Goal: Information Seeking & Learning: Learn about a topic

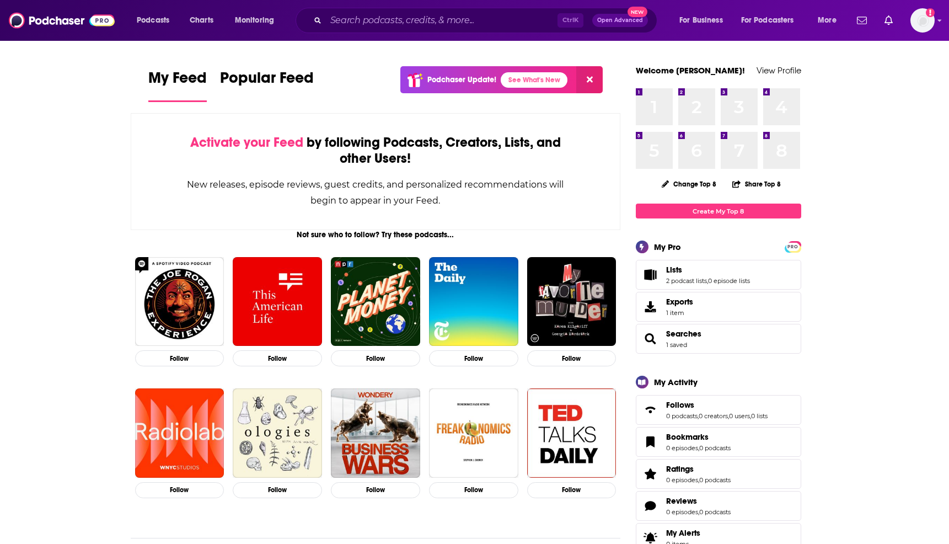
click at [407, 29] on div "Ctrl K Open Advanced New" at bounding box center [477, 20] width 362 height 25
click at [409, 22] on input "Search podcasts, credits, & more..." at bounding box center [442, 21] width 232 height 18
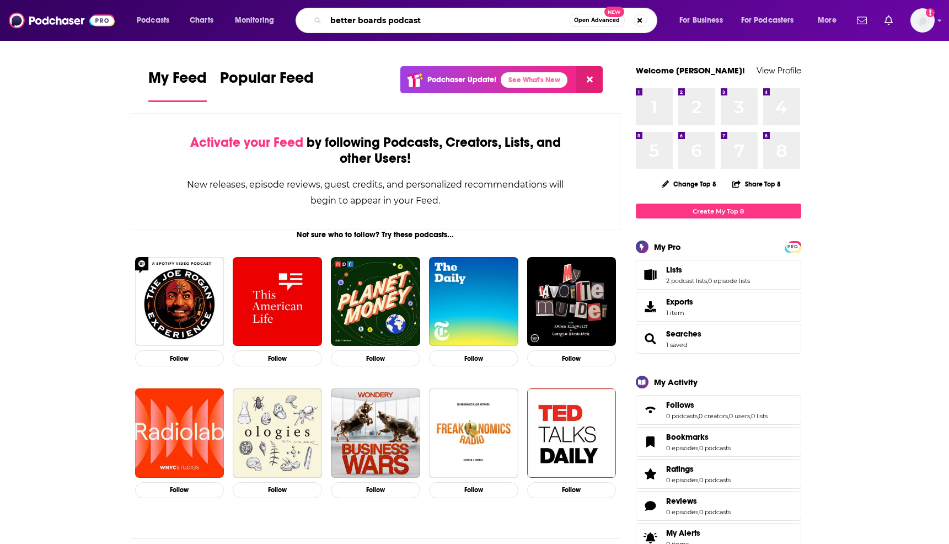
type input "better boards podcast"
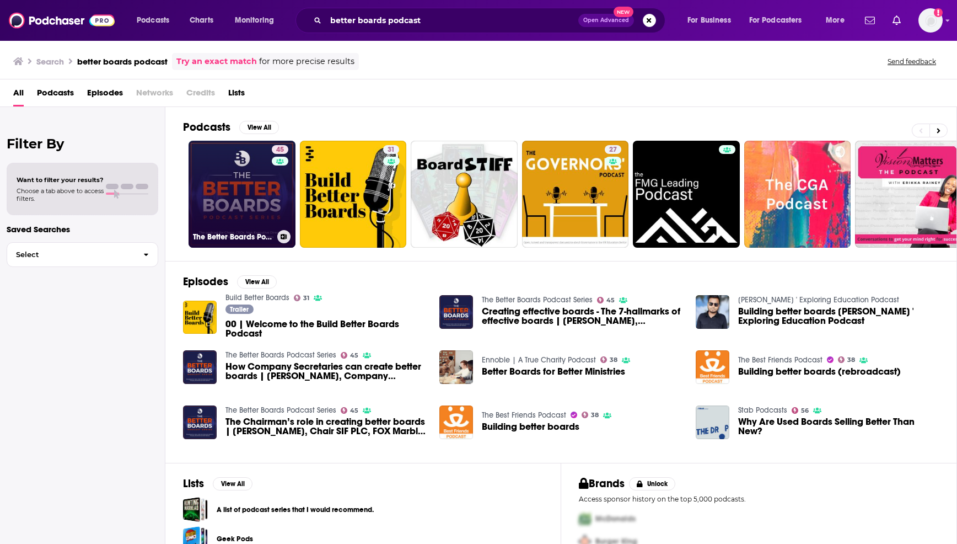
click at [229, 203] on link "45 The Better Boards Podcast Series" at bounding box center [242, 194] width 107 height 107
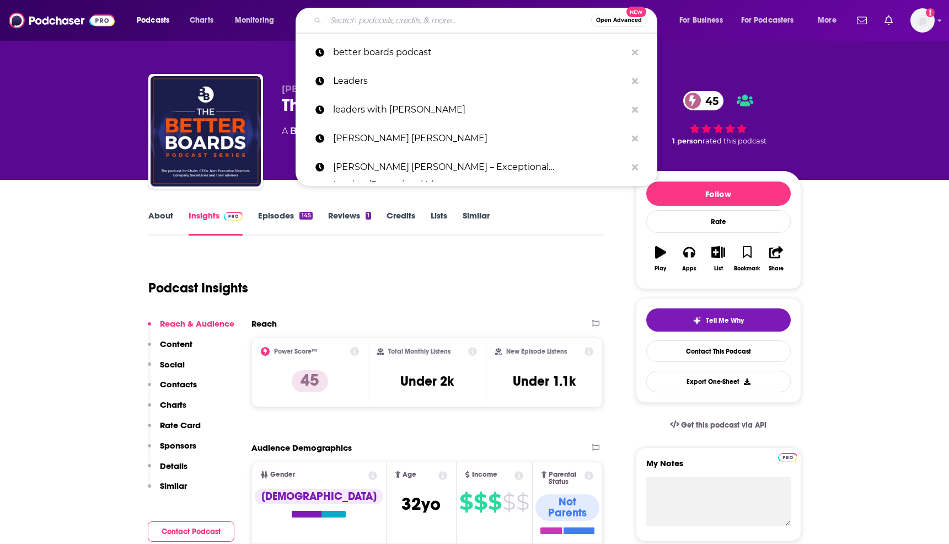
click at [367, 15] on input "Search podcasts, credits, & more..." at bounding box center [458, 21] width 265 height 18
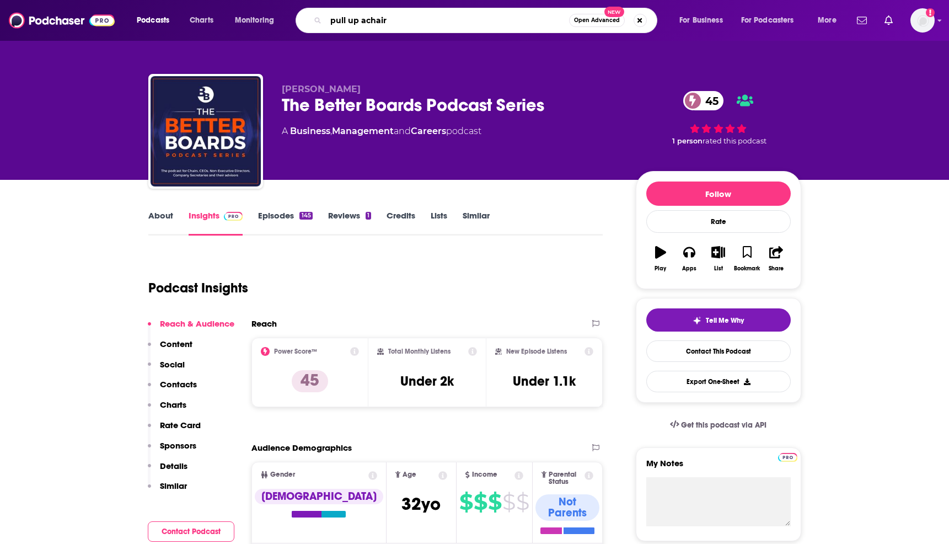
click at [366, 23] on input "pull up achair" at bounding box center [447, 21] width 243 height 18
type input "pull up a chair"
click at [393, 23] on input "pull up a chair" at bounding box center [447, 21] width 243 height 18
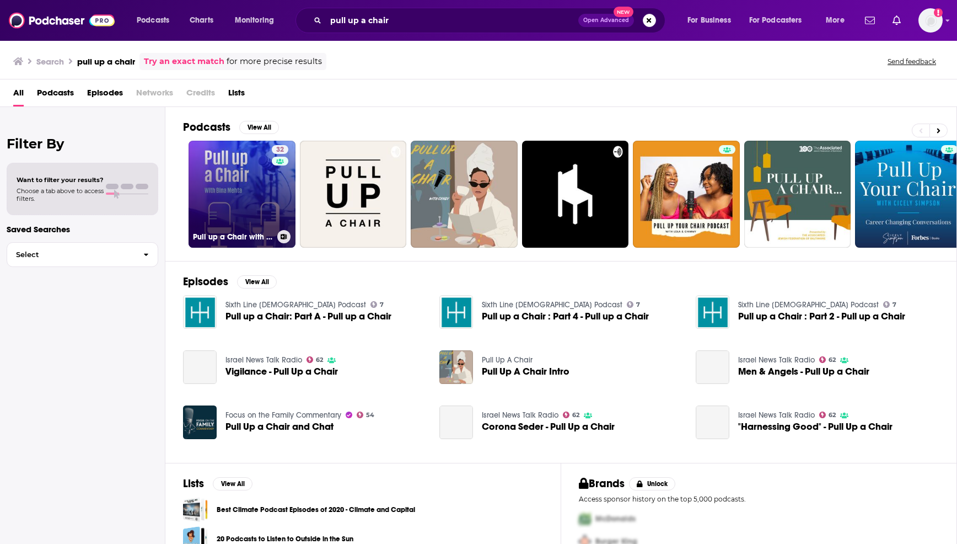
click at [272, 221] on div "32" at bounding box center [281, 187] width 19 height 85
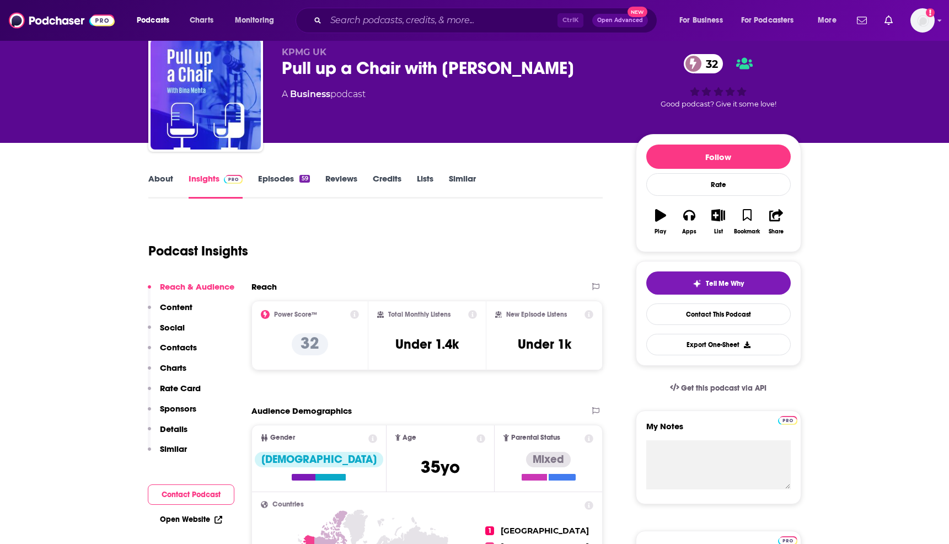
scroll to position [55, 0]
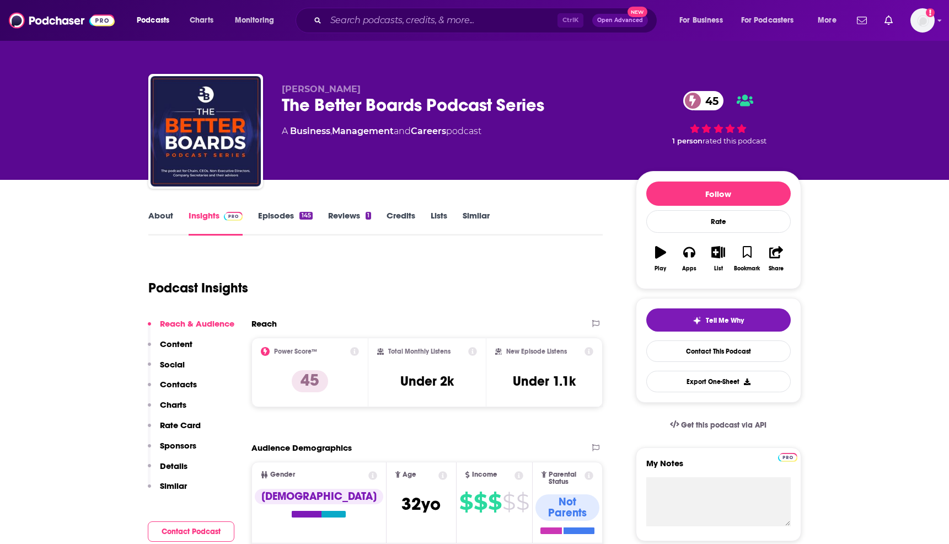
click at [292, 219] on link "Episodes 145" at bounding box center [285, 222] width 54 height 25
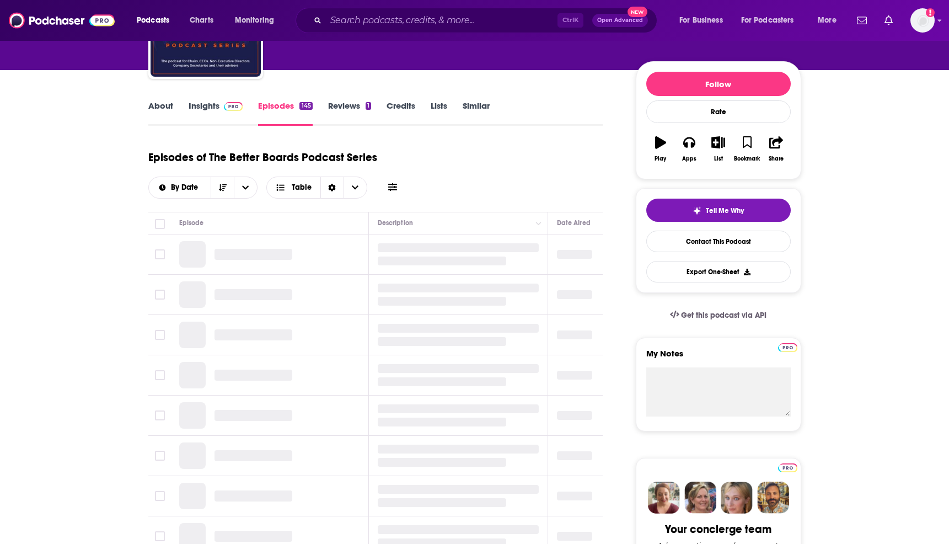
scroll to position [110, 0]
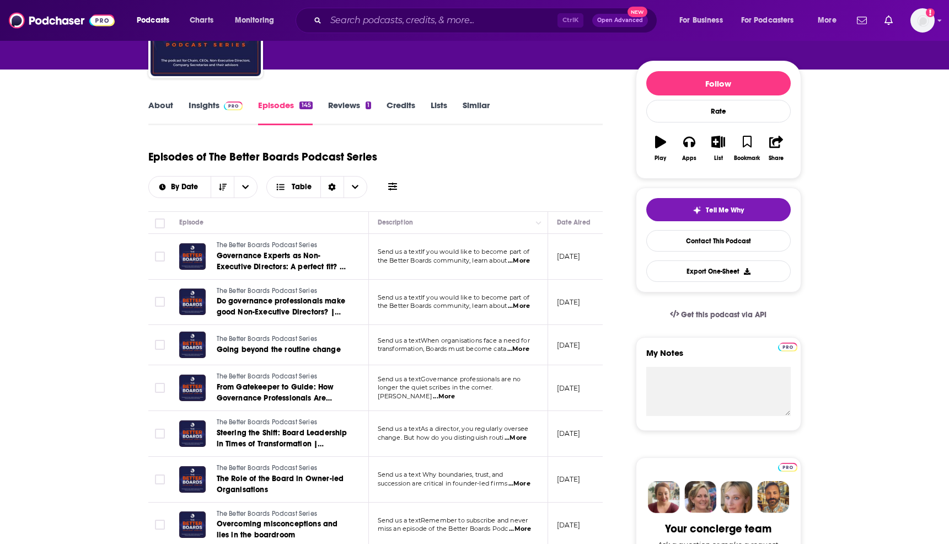
click at [527, 257] on span "...More" at bounding box center [519, 260] width 22 height 9
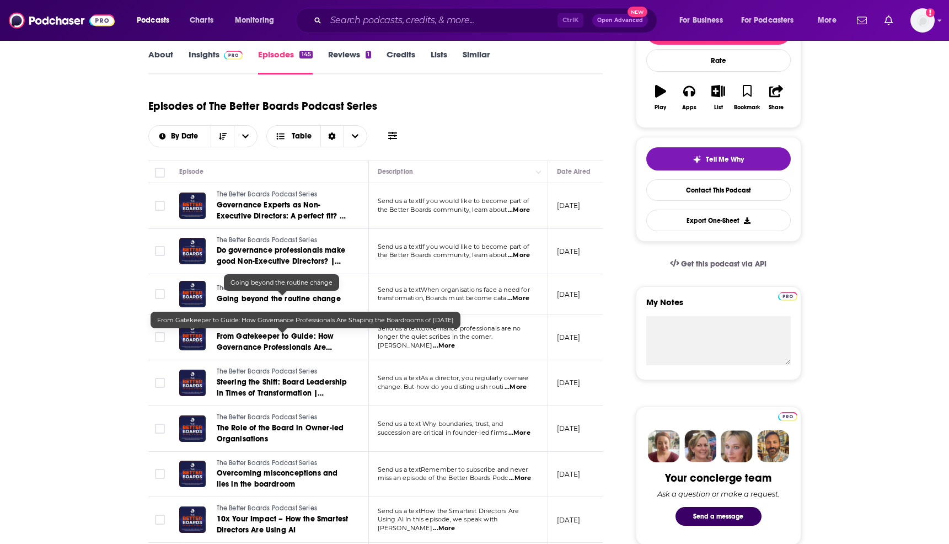
scroll to position [165, 0]
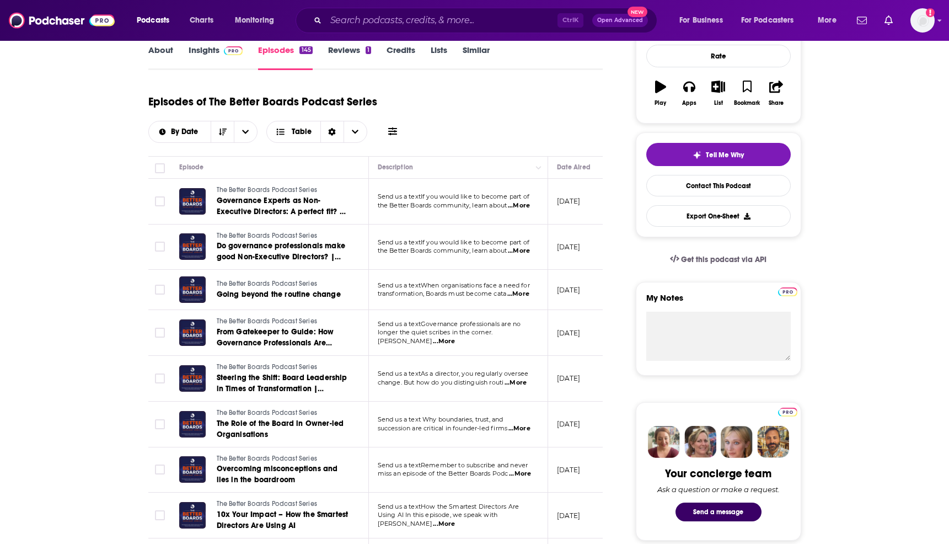
click at [455, 338] on span "...More" at bounding box center [444, 341] width 22 height 9
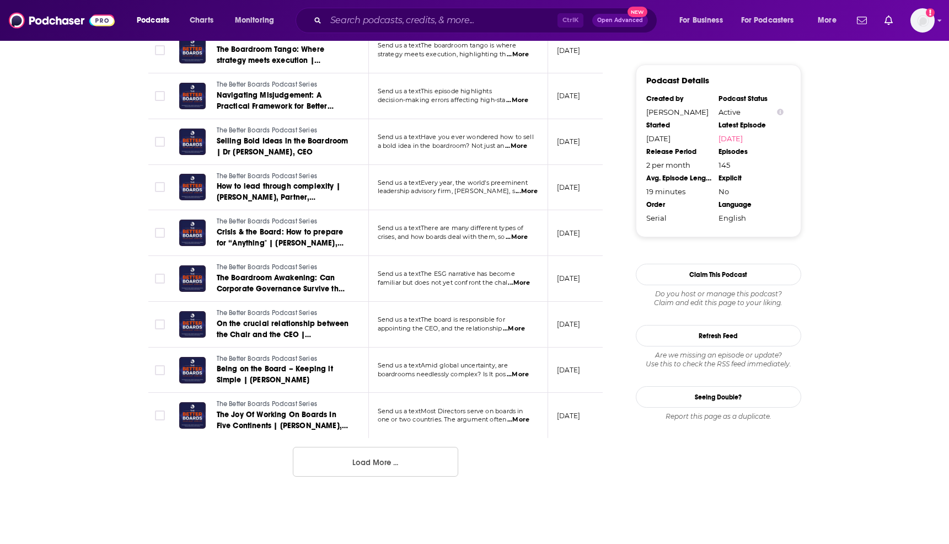
scroll to position [1048, 0]
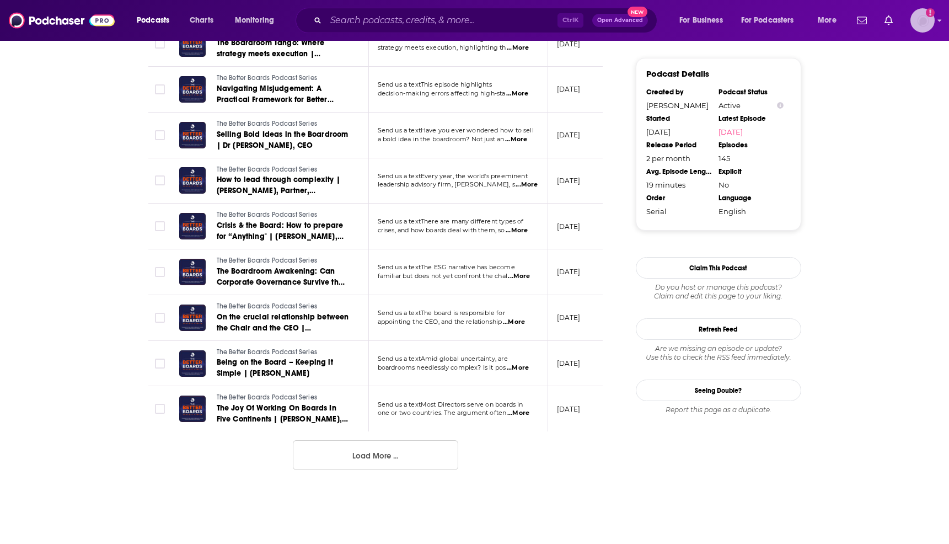
click at [684, 22] on img "Logged in as BrunswickDigital" at bounding box center [922, 20] width 24 height 24
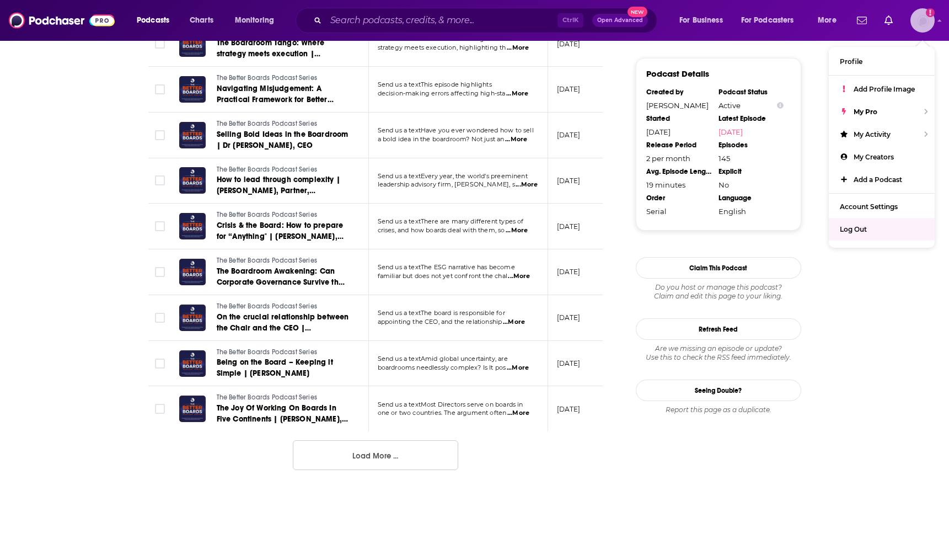
click at [684, 232] on span "Log Out" at bounding box center [853, 229] width 27 height 8
